Goal: Find specific page/section: Find specific page/section

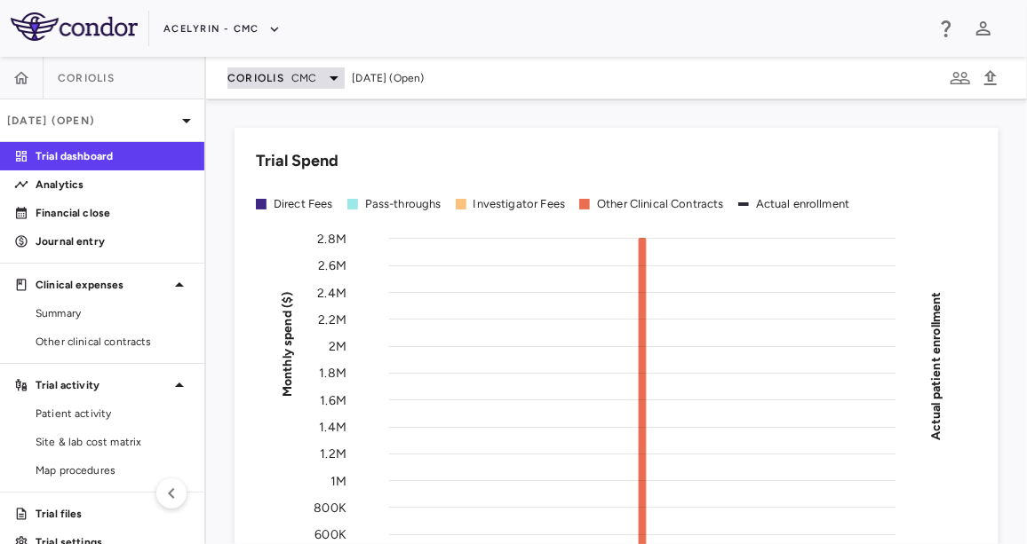
click at [234, 72] on span "Coriolis" at bounding box center [255, 78] width 57 height 14
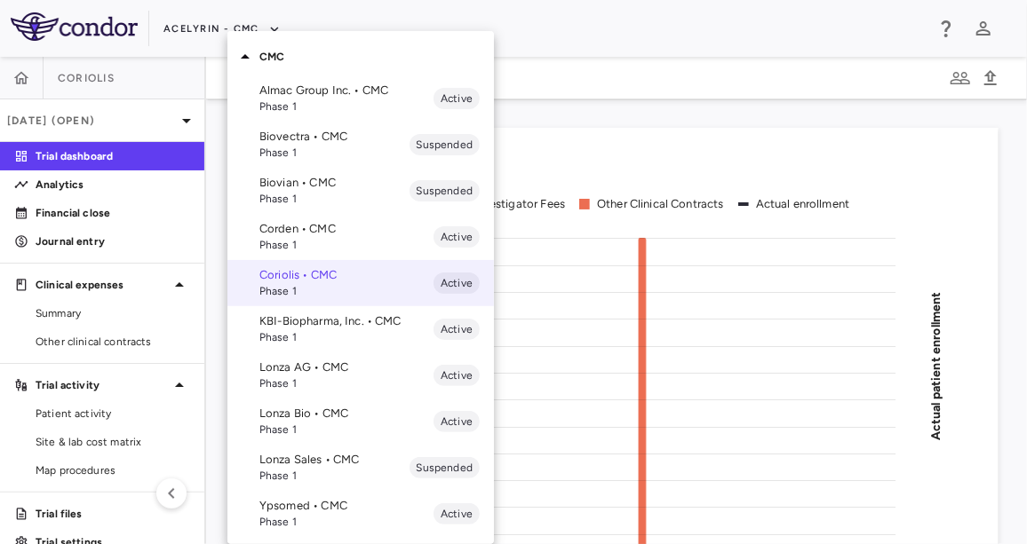
click at [210, 44] on div at bounding box center [513, 272] width 1027 height 544
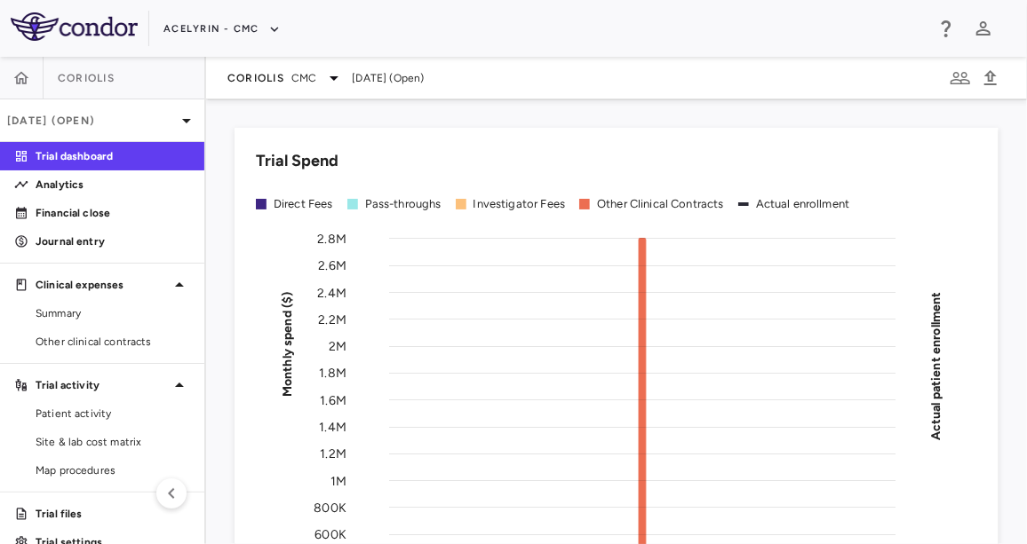
click at [218, 28] on div "CMC Almac Group Inc. • CMC Phase 1 Active Biovectra • CMC Phase 1 Suspended Bio…" at bounding box center [513, 272] width 1027 height 544
click at [218, 28] on button "Acelyrin - CMC" at bounding box center [221, 29] width 117 height 28
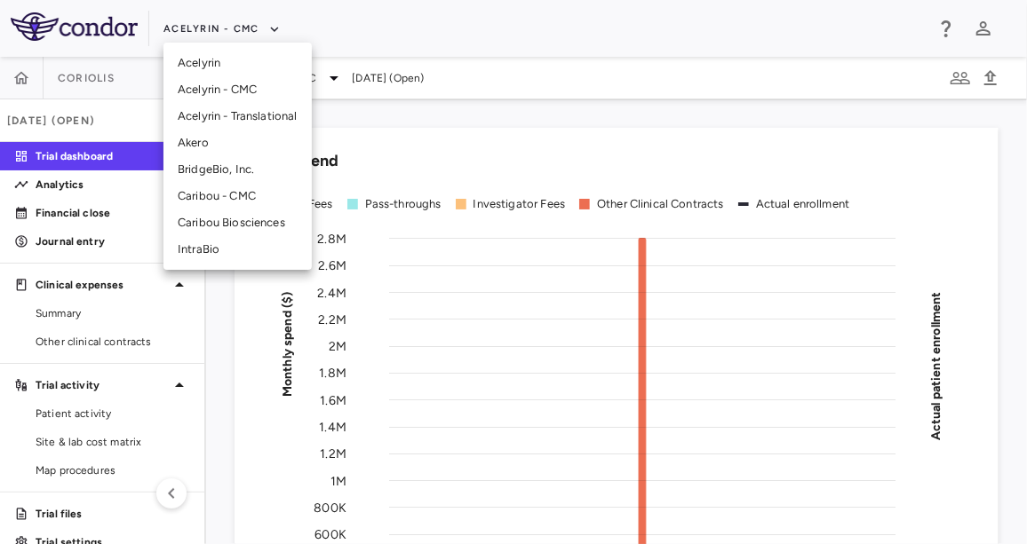
click at [247, 106] on li "Acelyrin - Translational" at bounding box center [237, 116] width 148 height 27
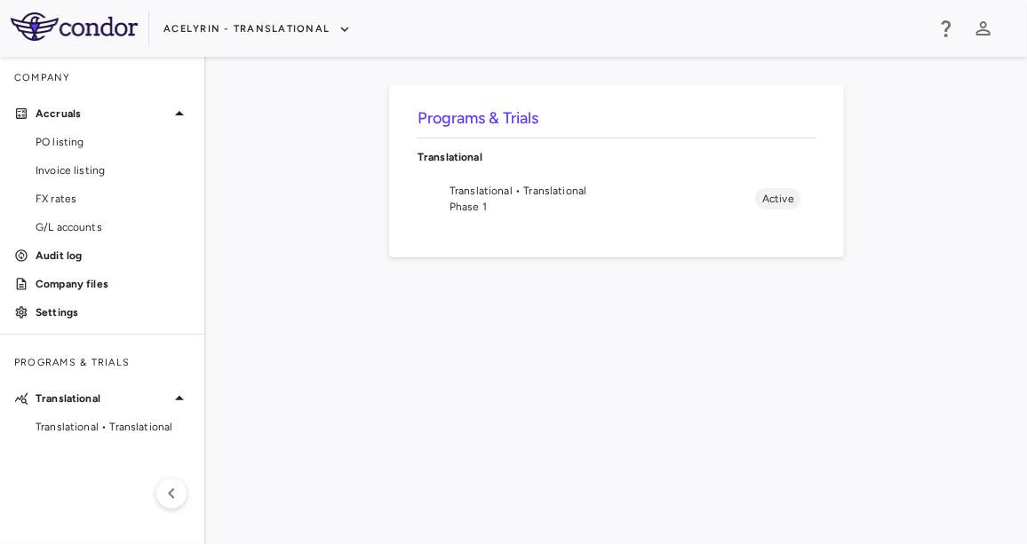
click at [494, 202] on span "Phase 1" at bounding box center [602, 207] width 306 height 16
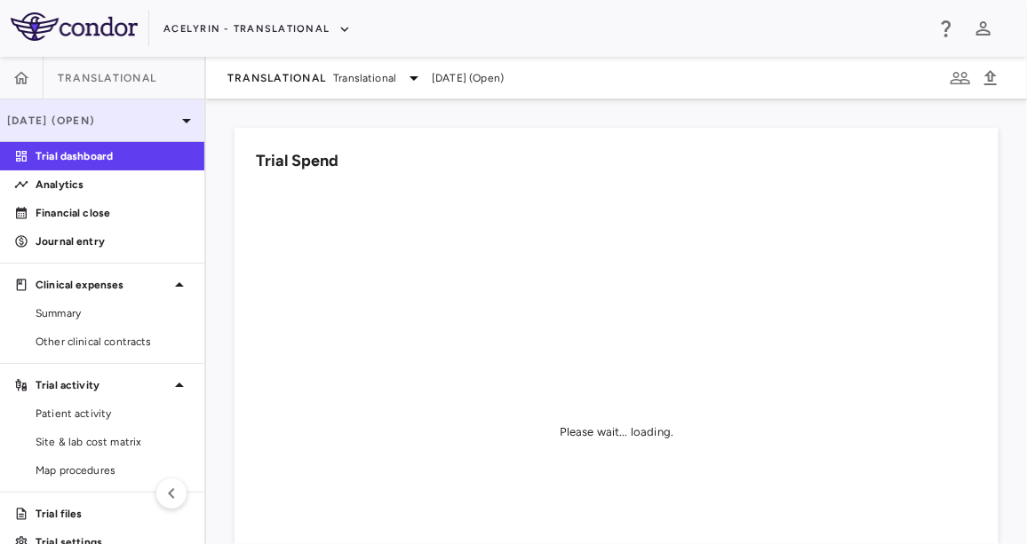
click at [148, 118] on p "Aug 2025 (Open)" at bounding box center [91, 121] width 169 height 16
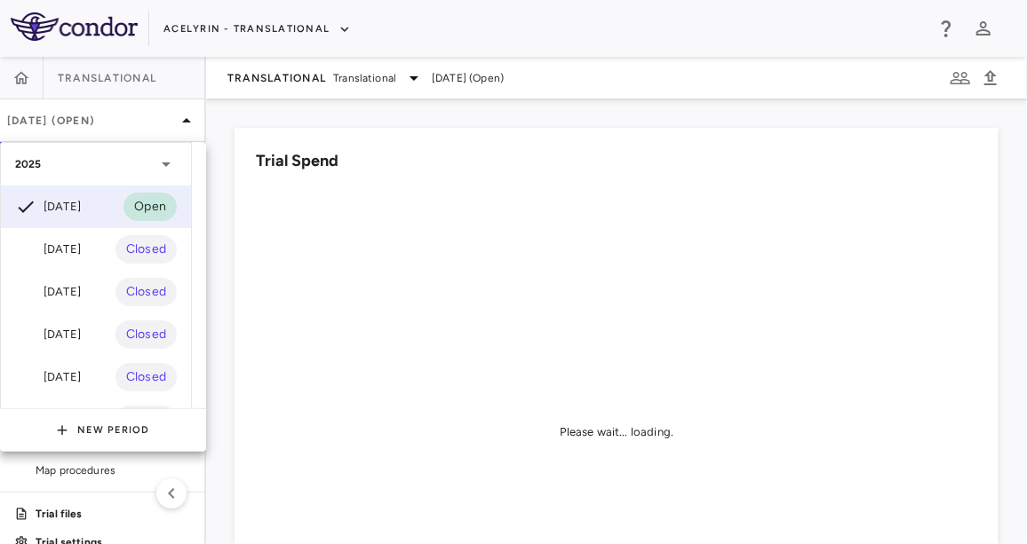
click at [146, 115] on div at bounding box center [513, 272] width 1027 height 544
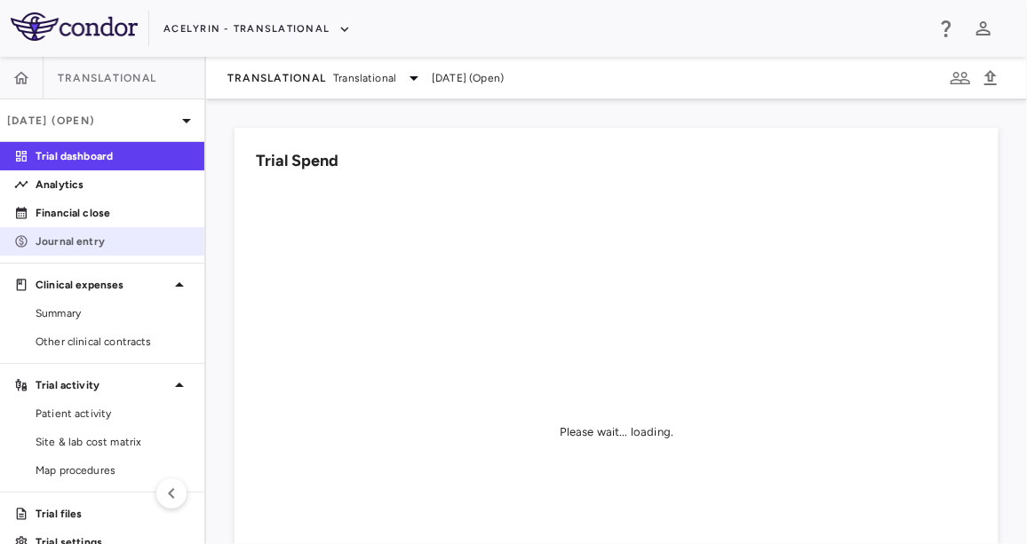
click at [126, 242] on p "Journal entry" at bounding box center [113, 242] width 155 height 16
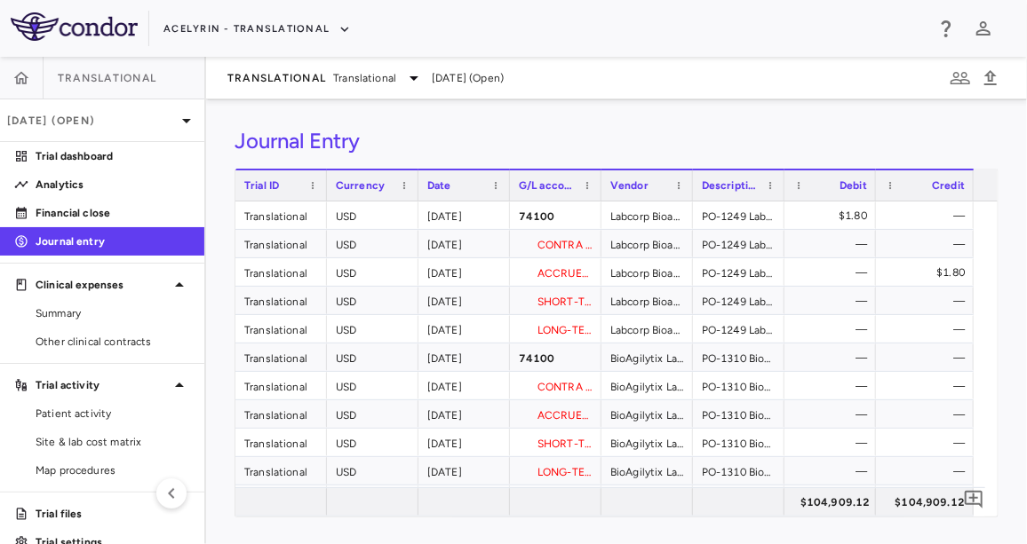
click at [793, 159] on div "Journal Entry Drag here to set row groups Drag here to set column labels Trial …" at bounding box center [616, 321] width 821 height 445
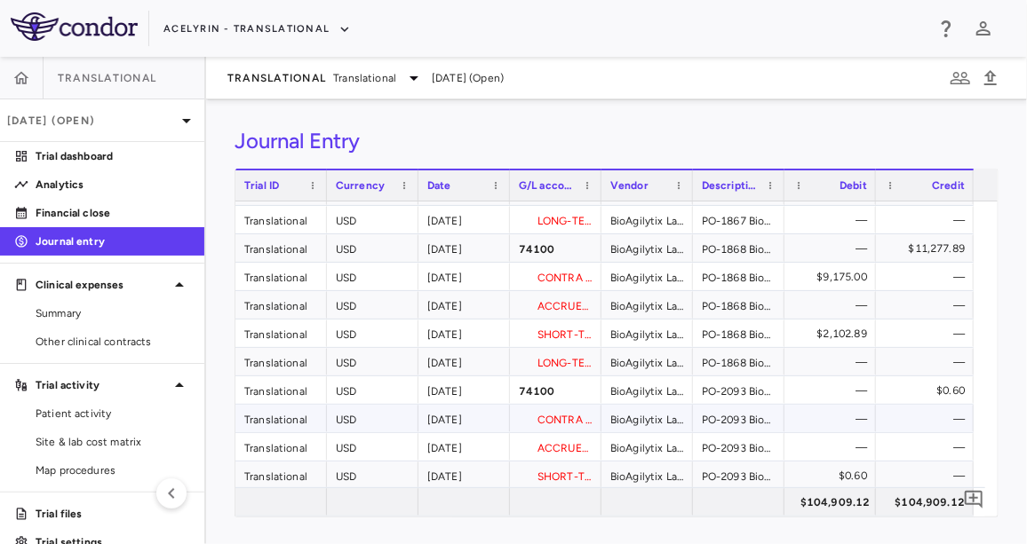
scroll to position [1049, 0]
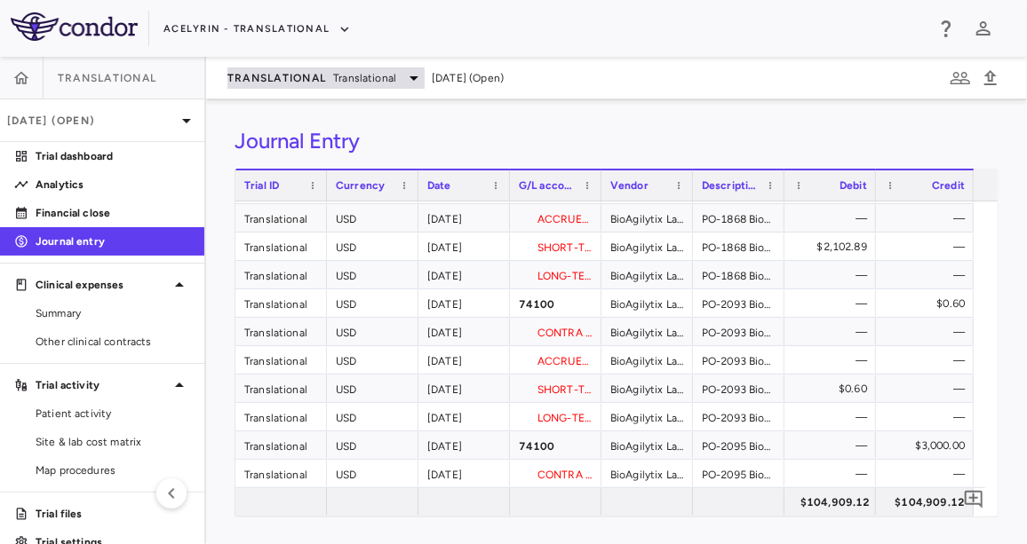
click at [299, 76] on span "Translational" at bounding box center [276, 78] width 99 height 14
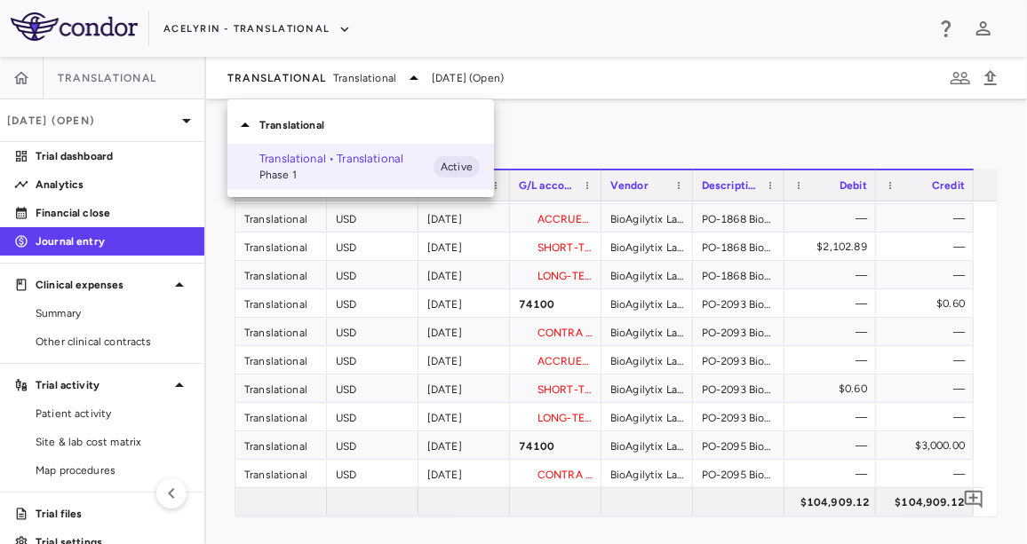
click at [306, 74] on div at bounding box center [513, 272] width 1027 height 544
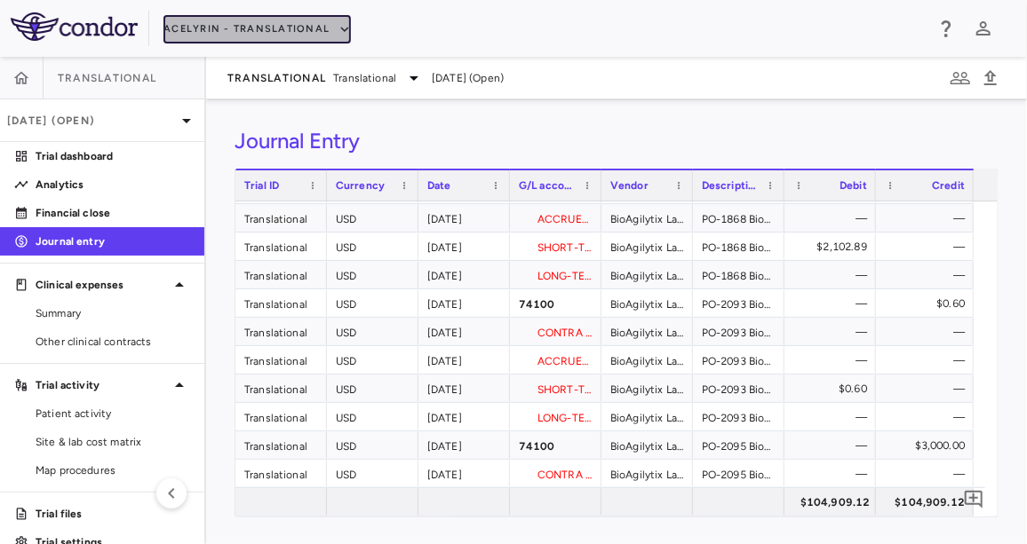
click at [300, 28] on button "Acelyrin - Translational" at bounding box center [256, 29] width 187 height 28
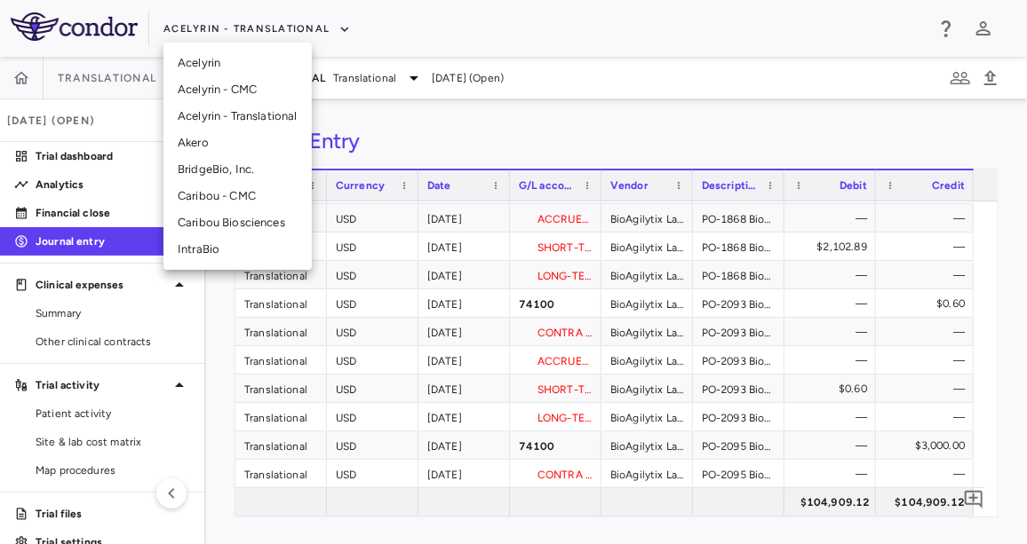
click at [266, 82] on li "Acelyrin - CMC" at bounding box center [237, 89] width 148 height 27
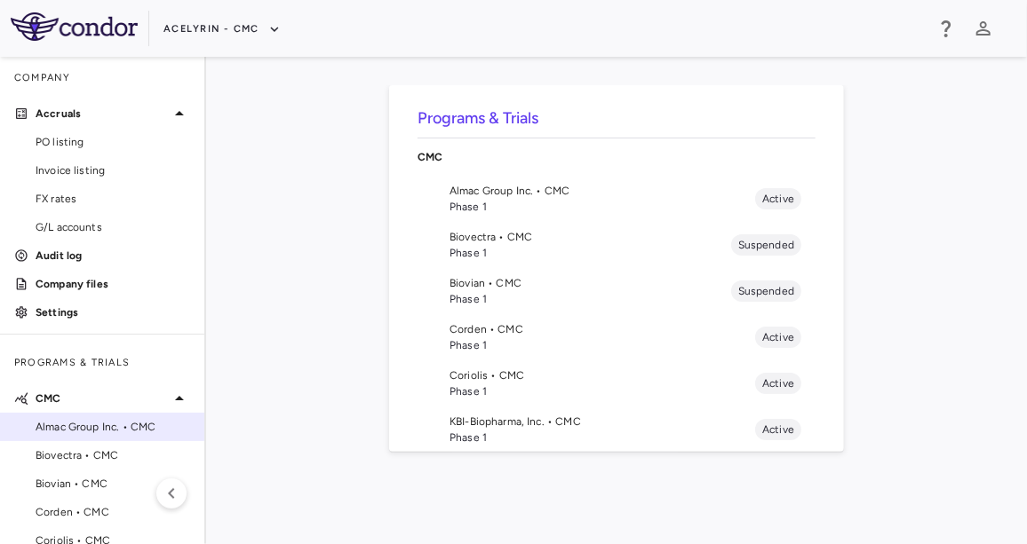
click at [125, 417] on div "Almac Group Inc. • CMC" at bounding box center [102, 427] width 204 height 27
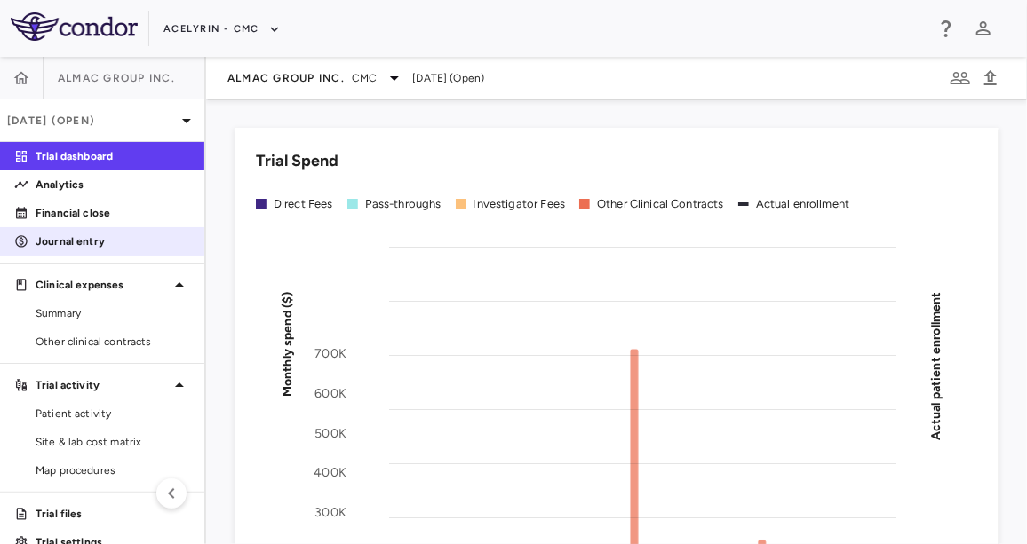
click at [167, 241] on p "Journal entry" at bounding box center [113, 242] width 155 height 16
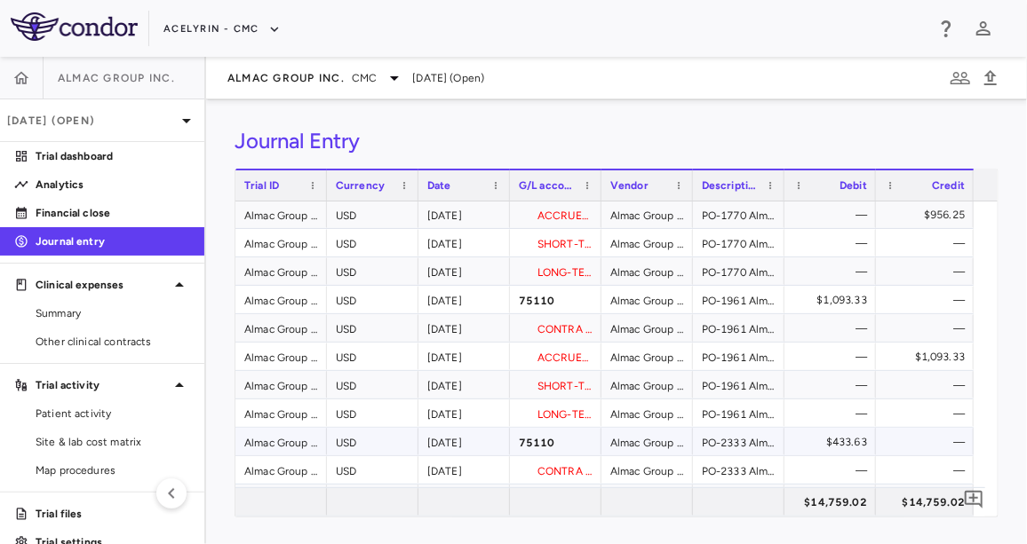
scroll to position [565, 0]
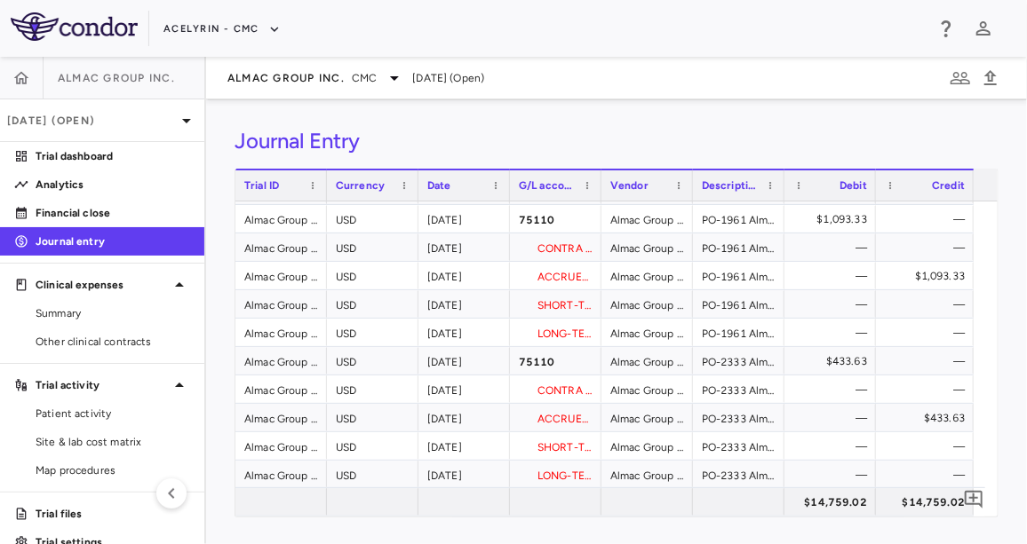
click at [317, 90] on div "Almac Group Inc. CMC Aug 2025 (Open)" at bounding box center [616, 78] width 821 height 43
click at [321, 76] on span "Almac Group Inc." at bounding box center [285, 78] width 117 height 14
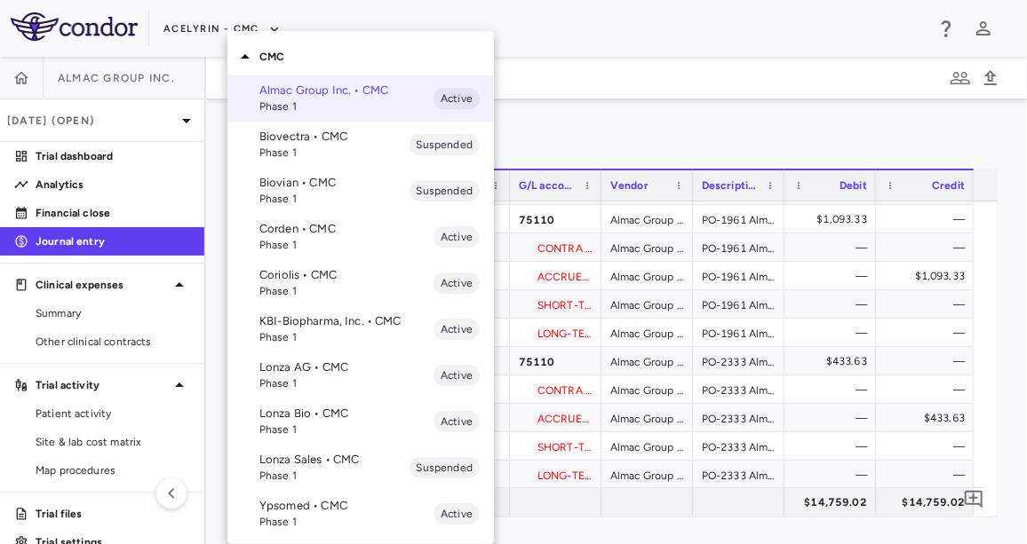
click at [353, 149] on span "Phase 1" at bounding box center [334, 153] width 150 height 16
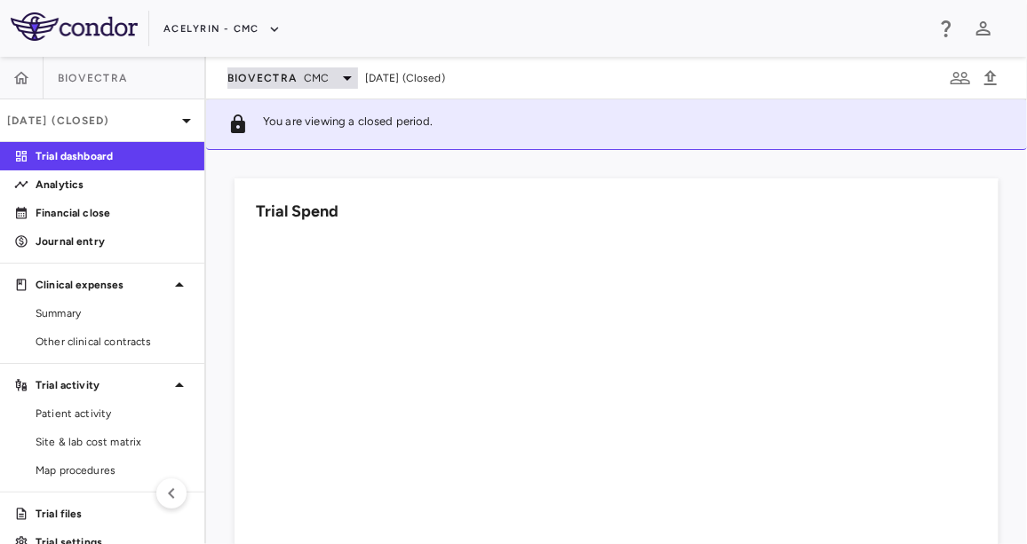
click at [337, 67] on icon at bounding box center [347, 77] width 21 height 21
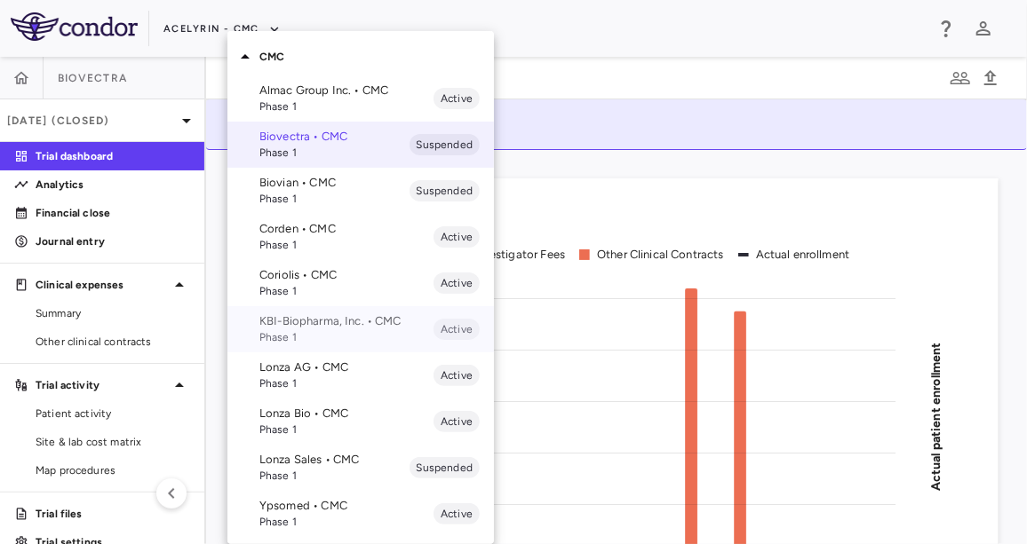
click at [353, 331] on span "Phase 1" at bounding box center [346, 337] width 174 height 16
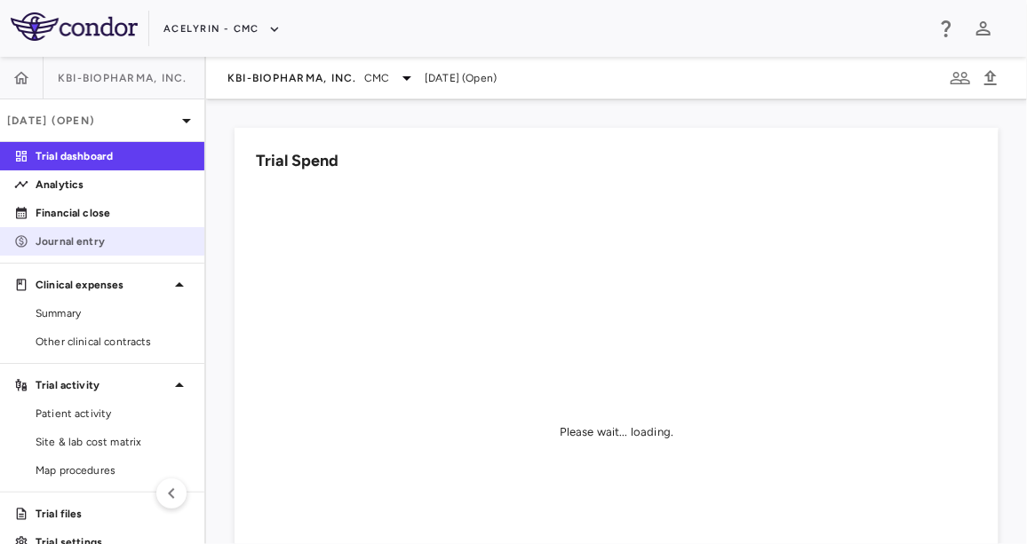
click at [161, 242] on p "Journal entry" at bounding box center [113, 242] width 155 height 16
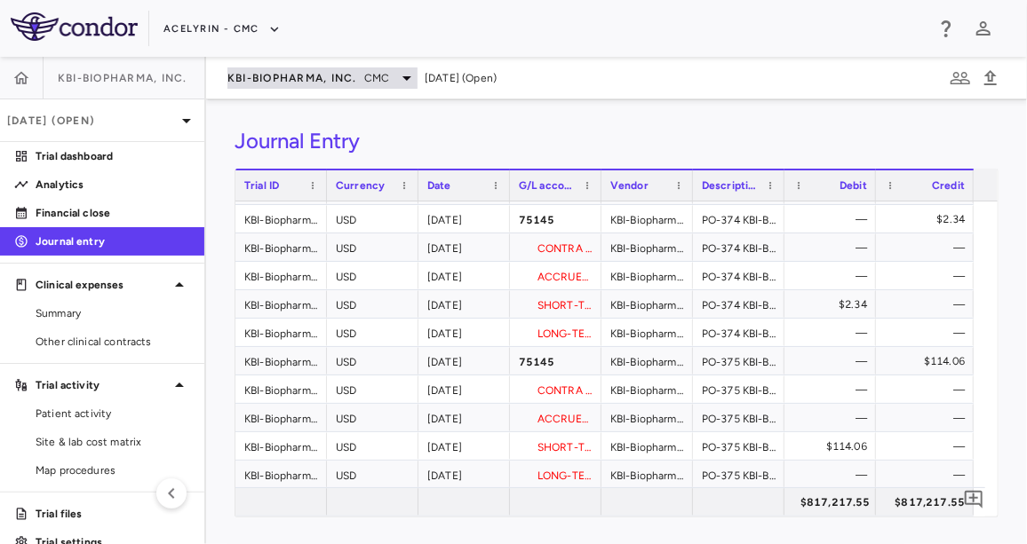
click at [290, 72] on span "KBI-Biopharma, Inc." at bounding box center [292, 78] width 130 height 14
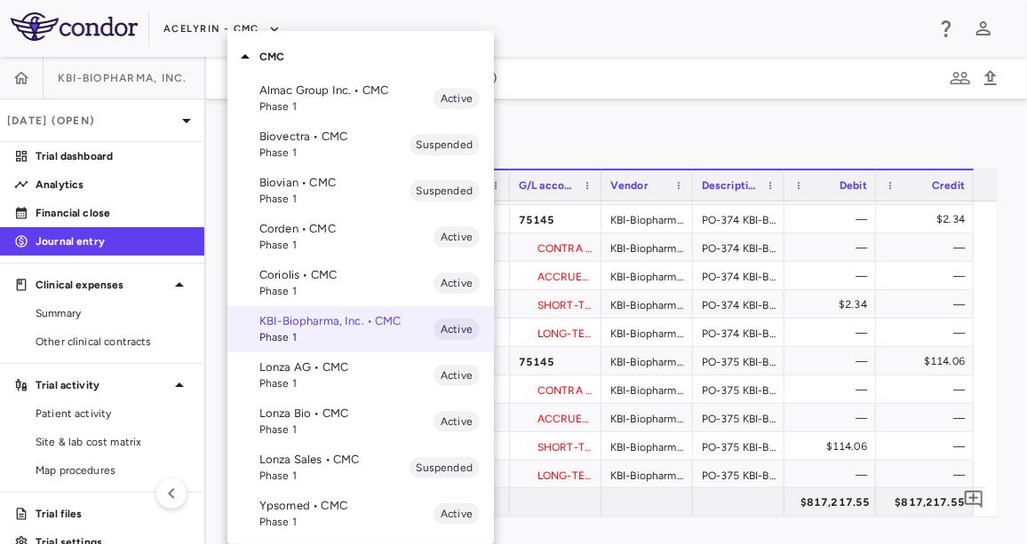
click at [363, 404] on div "Lonza Bio • CMC Phase 1 Active" at bounding box center [360, 422] width 266 height 46
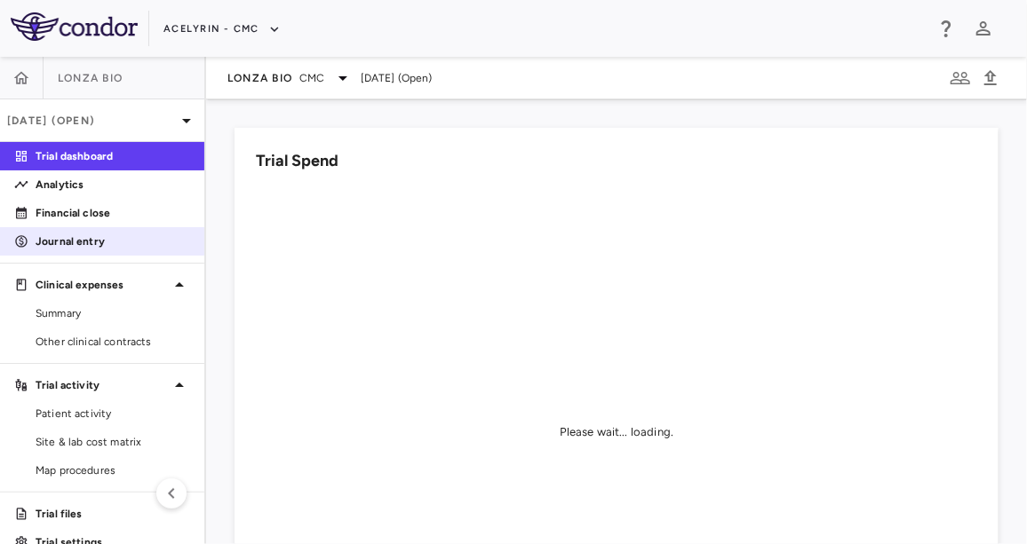
click at [172, 240] on p "Journal entry" at bounding box center [113, 242] width 155 height 16
